Goal: Task Accomplishment & Management: Manage account settings

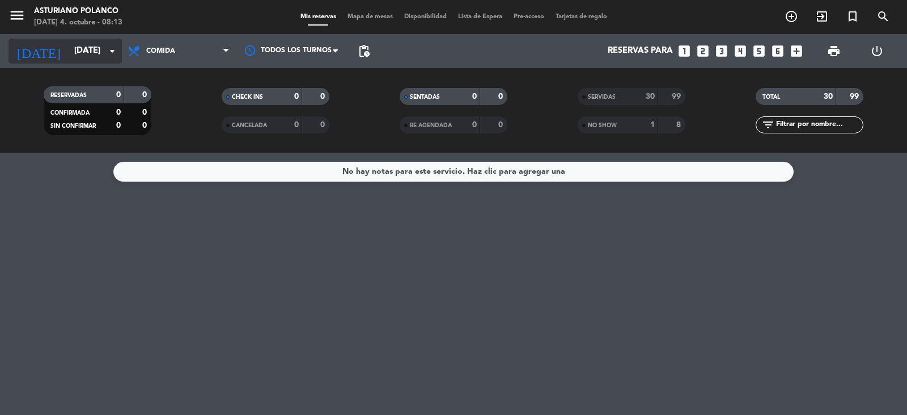
click at [77, 50] on input "[DATE]" at bounding box center [123, 51] width 109 height 22
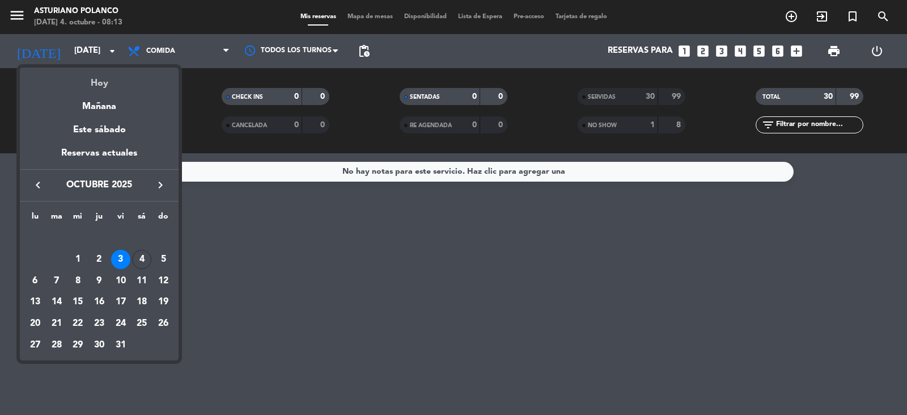
click at [87, 85] on div "Hoy" at bounding box center [99, 78] width 159 height 23
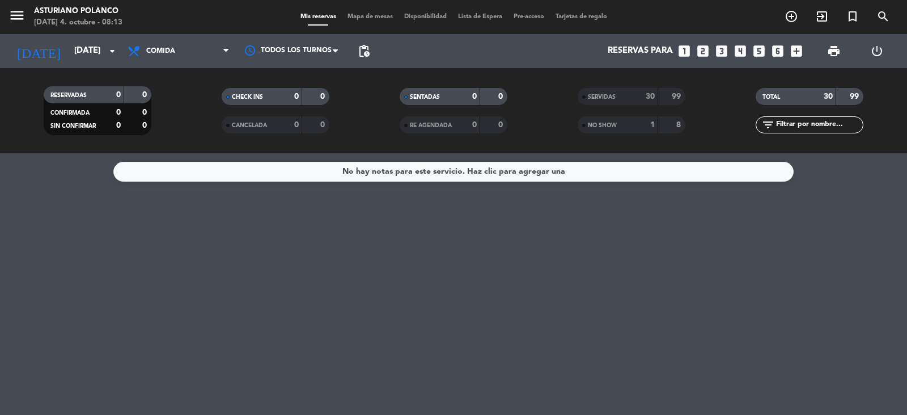
type input "[DATE]"
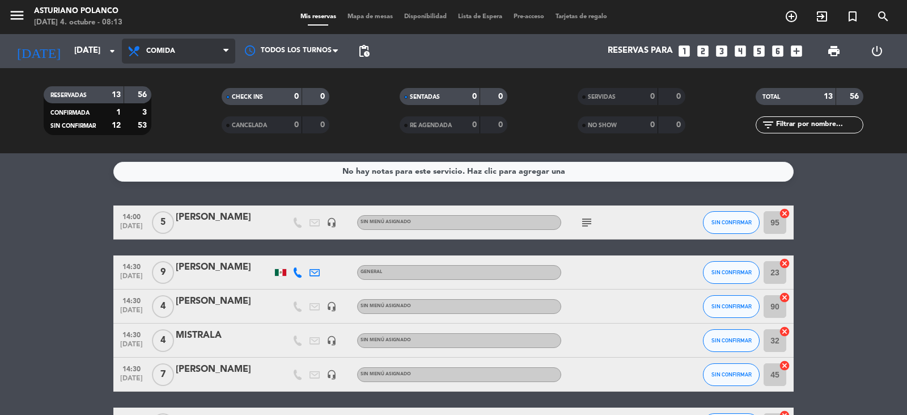
click at [179, 55] on span "Comida" at bounding box center [178, 51] width 113 height 25
click at [175, 99] on div "menu Asturiano [PERSON_NAME] [DATE] 4. octubre - 08:13 Mis reservas Mapa de mes…" at bounding box center [453, 76] width 907 height 153
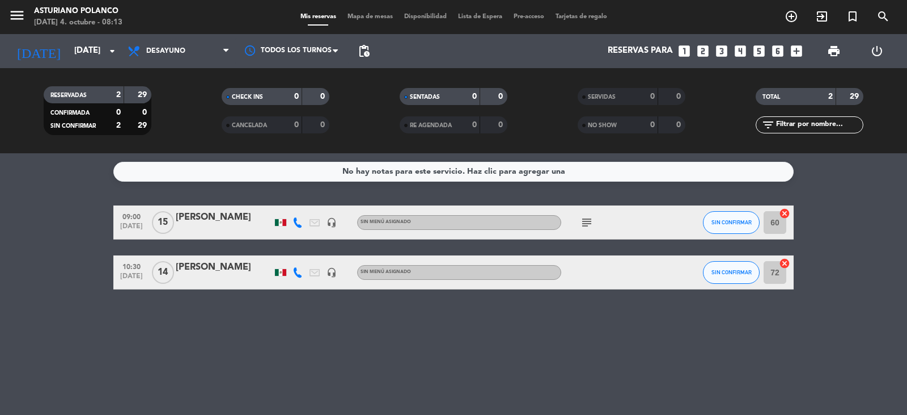
click at [582, 226] on icon "subject" at bounding box center [587, 222] width 14 height 14
click at [589, 353] on div "No hay notas para este servicio. Haz clic para agregar una 09:00 [DATE] [PERSON…" at bounding box center [453, 283] width 907 height 261
click at [774, 271] on input "72" at bounding box center [775, 272] width 23 height 23
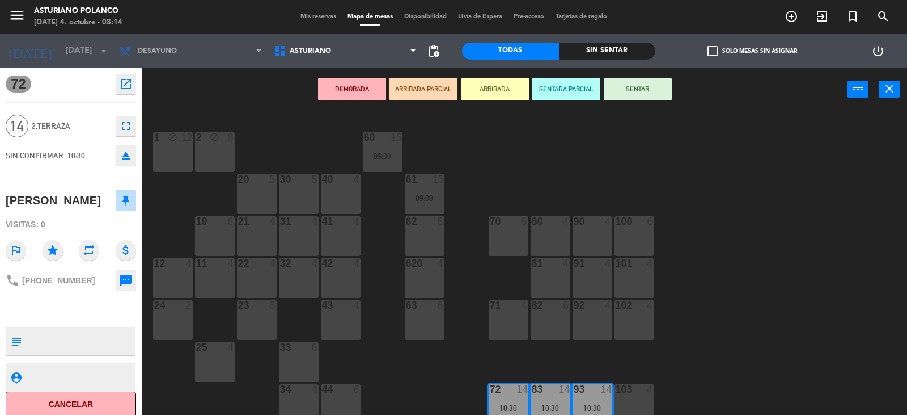
click at [470, 146] on div "1 block 12 2 block 8 60 15 09:00 20 5 30 5 40 4 61 15 09:00 62 6 41 4 31 4 21 4…" at bounding box center [529, 264] width 756 height 304
click at [890, 91] on icon "close" at bounding box center [890, 89] width 14 height 14
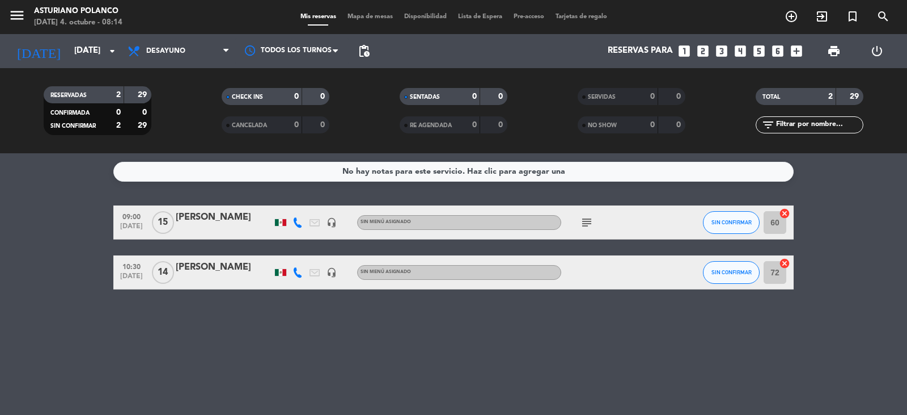
click at [584, 223] on icon "subject" at bounding box center [587, 222] width 14 height 14
click at [822, 227] on bookings-row "09:00 [DATE] [PERSON_NAME] headset_mic Sin menú asignado subject MESA 60 SIN CO…" at bounding box center [453, 247] width 907 height 84
